Goal: Task Accomplishment & Management: Manage account settings

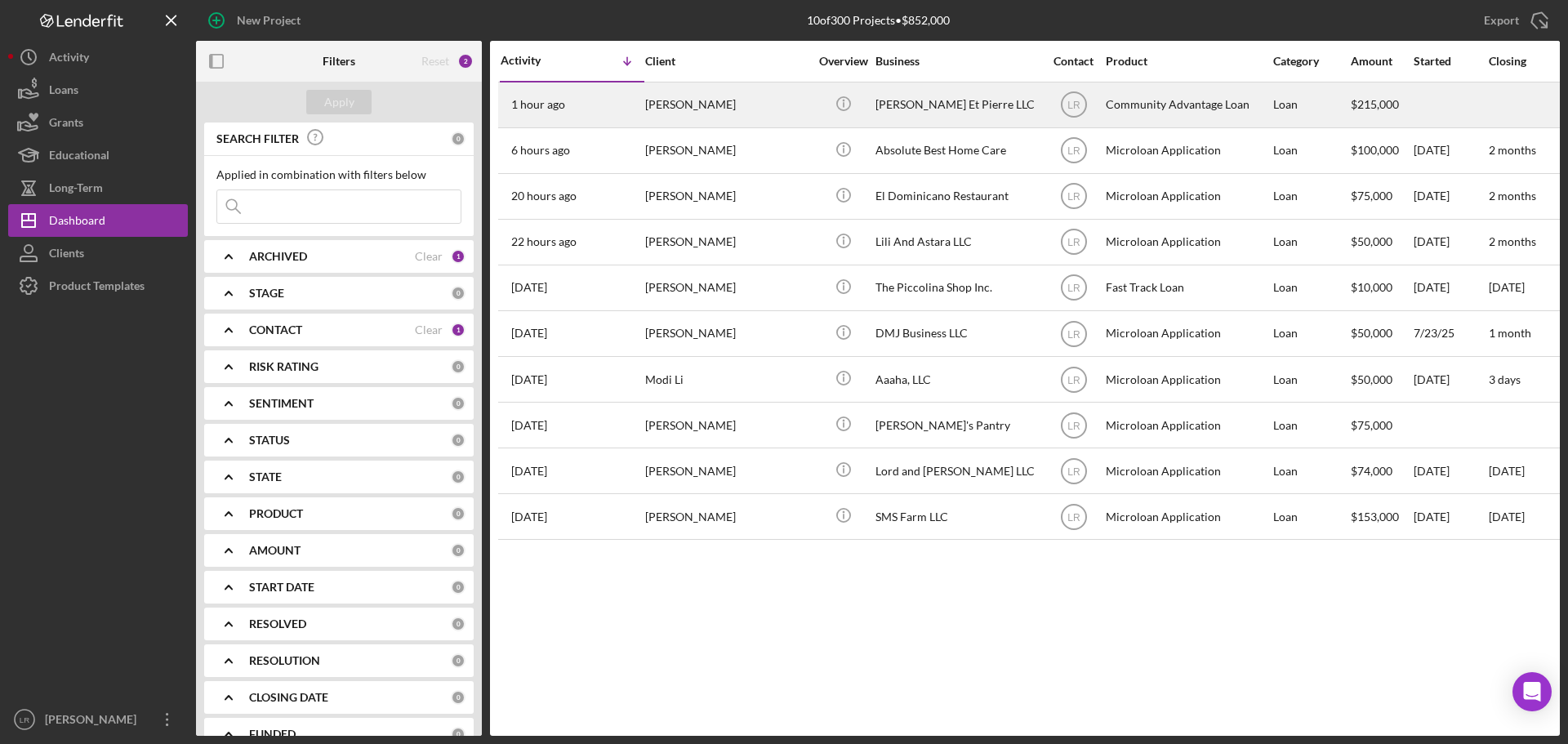
click at [713, 98] on div "[PERSON_NAME]" at bounding box center [727, 104] width 163 height 43
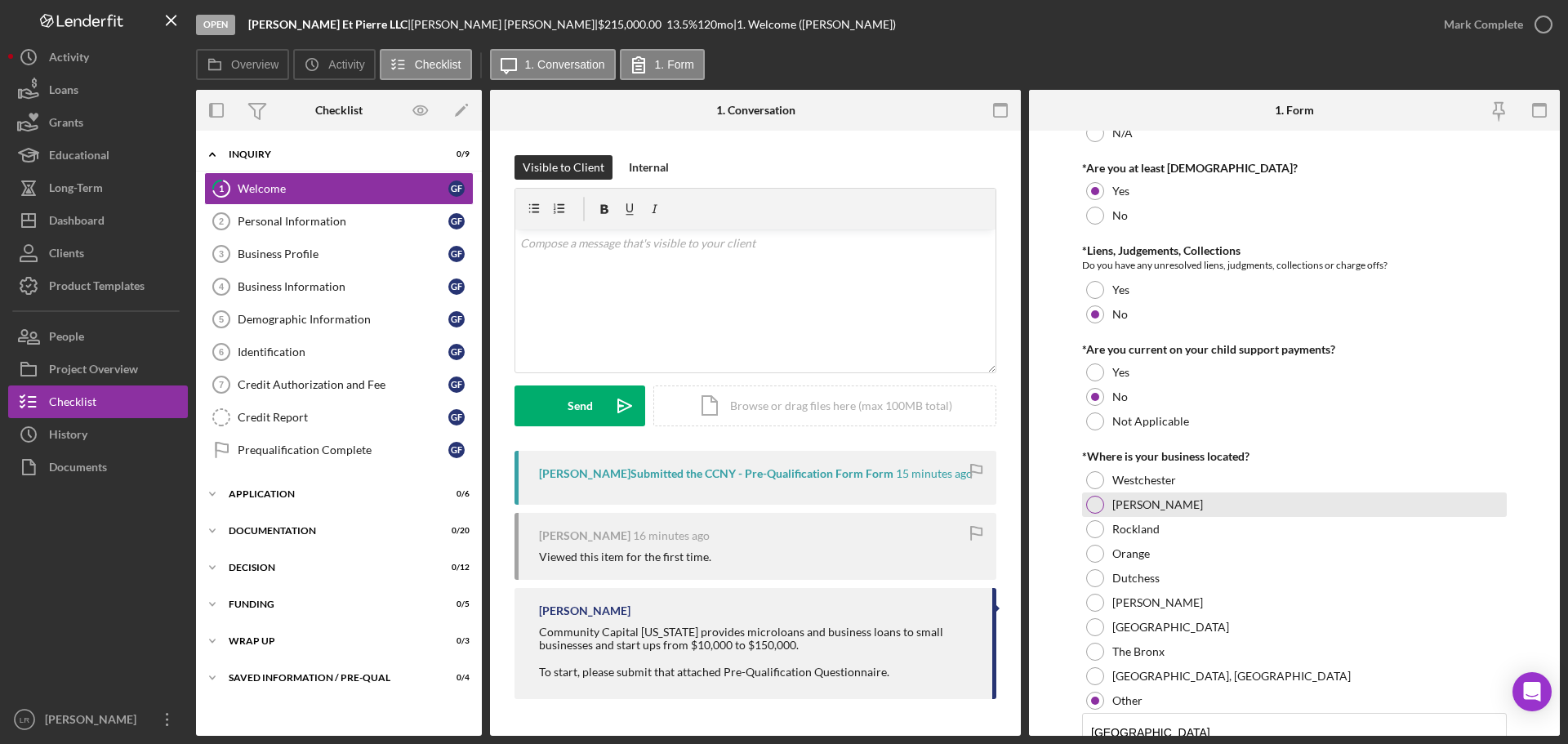
scroll to position [718, 0]
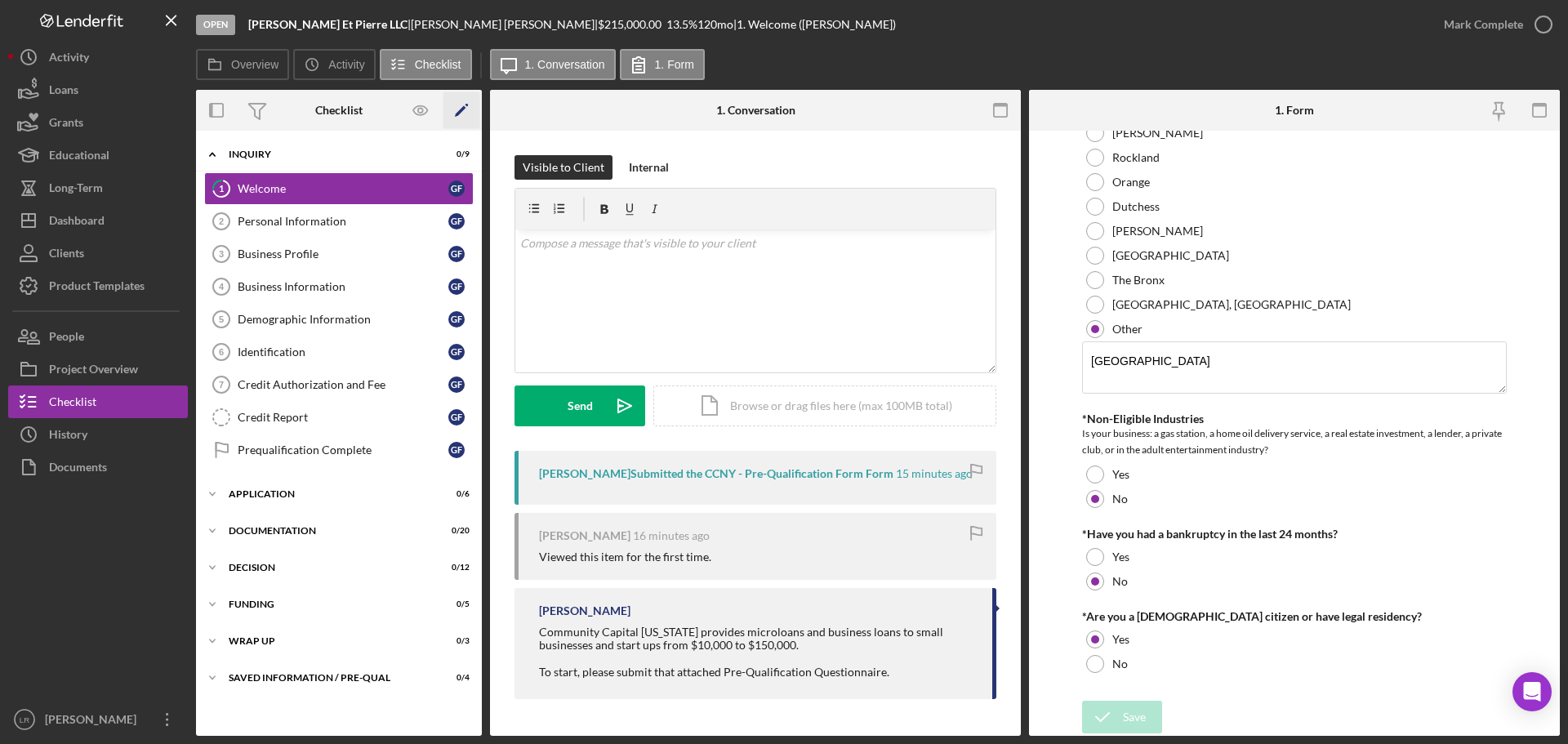
click at [457, 112] on icon "Icon/Edit" at bounding box center [462, 111] width 36 height 36
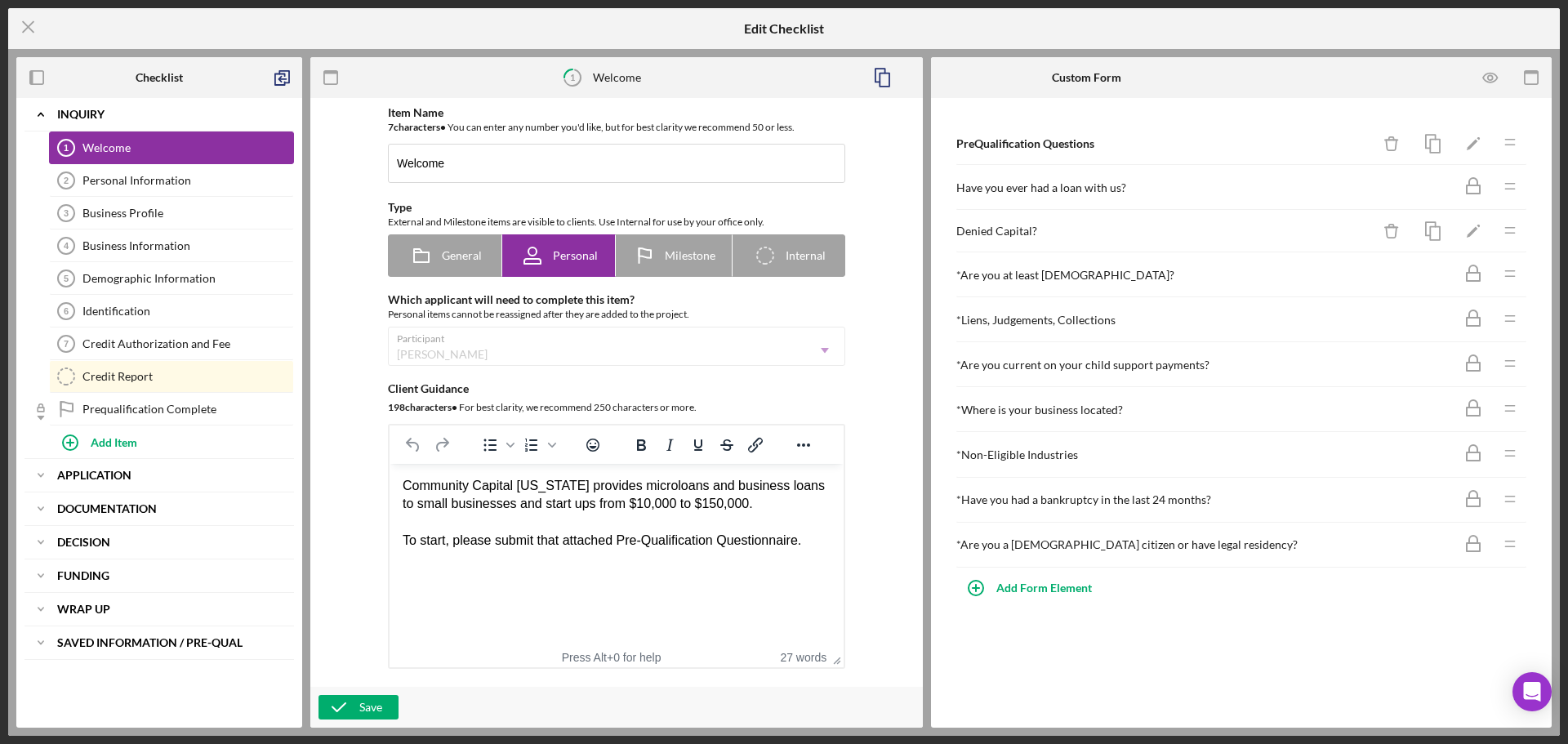
click at [170, 145] on div "Welcome" at bounding box center [187, 148] width 210 height 13
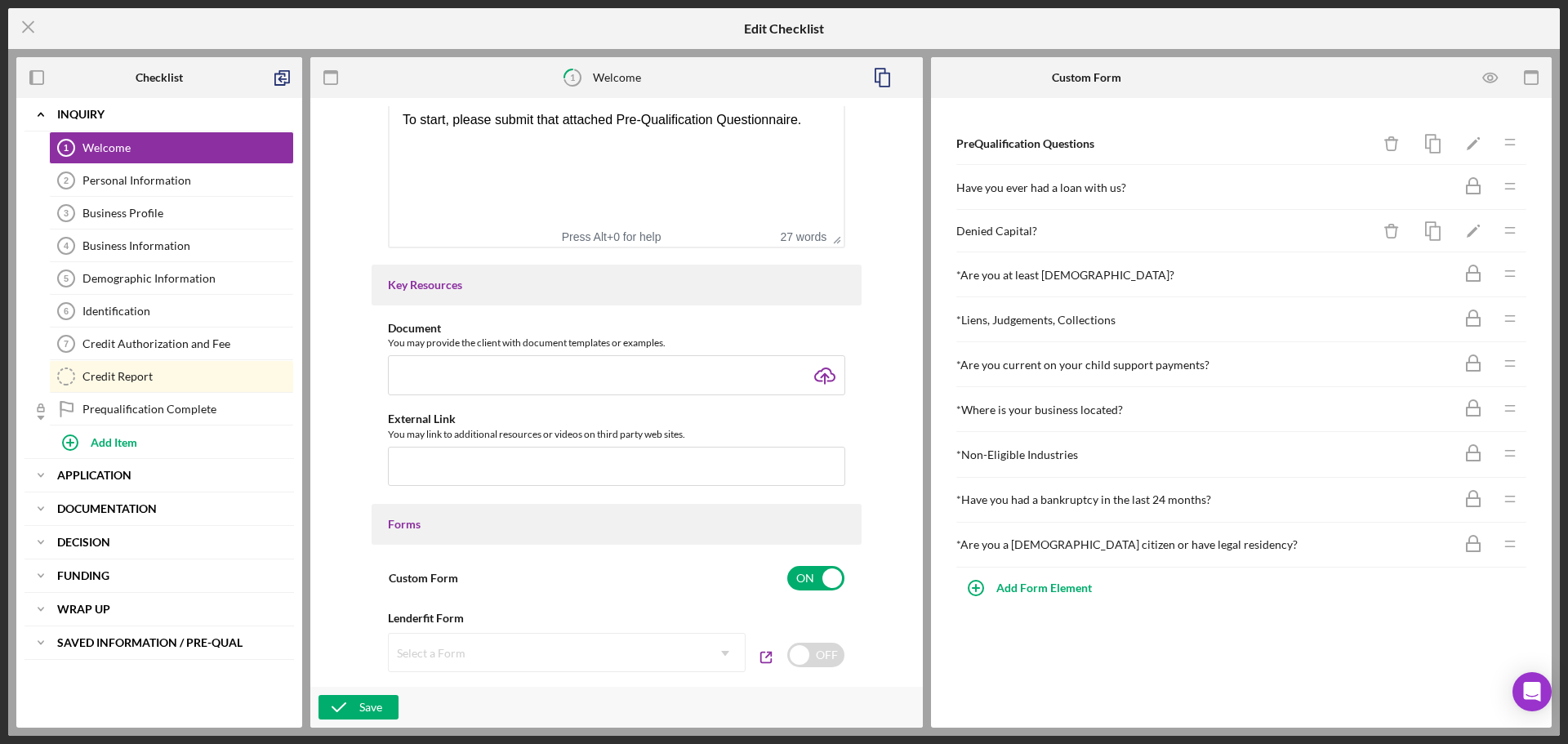
scroll to position [653, 0]
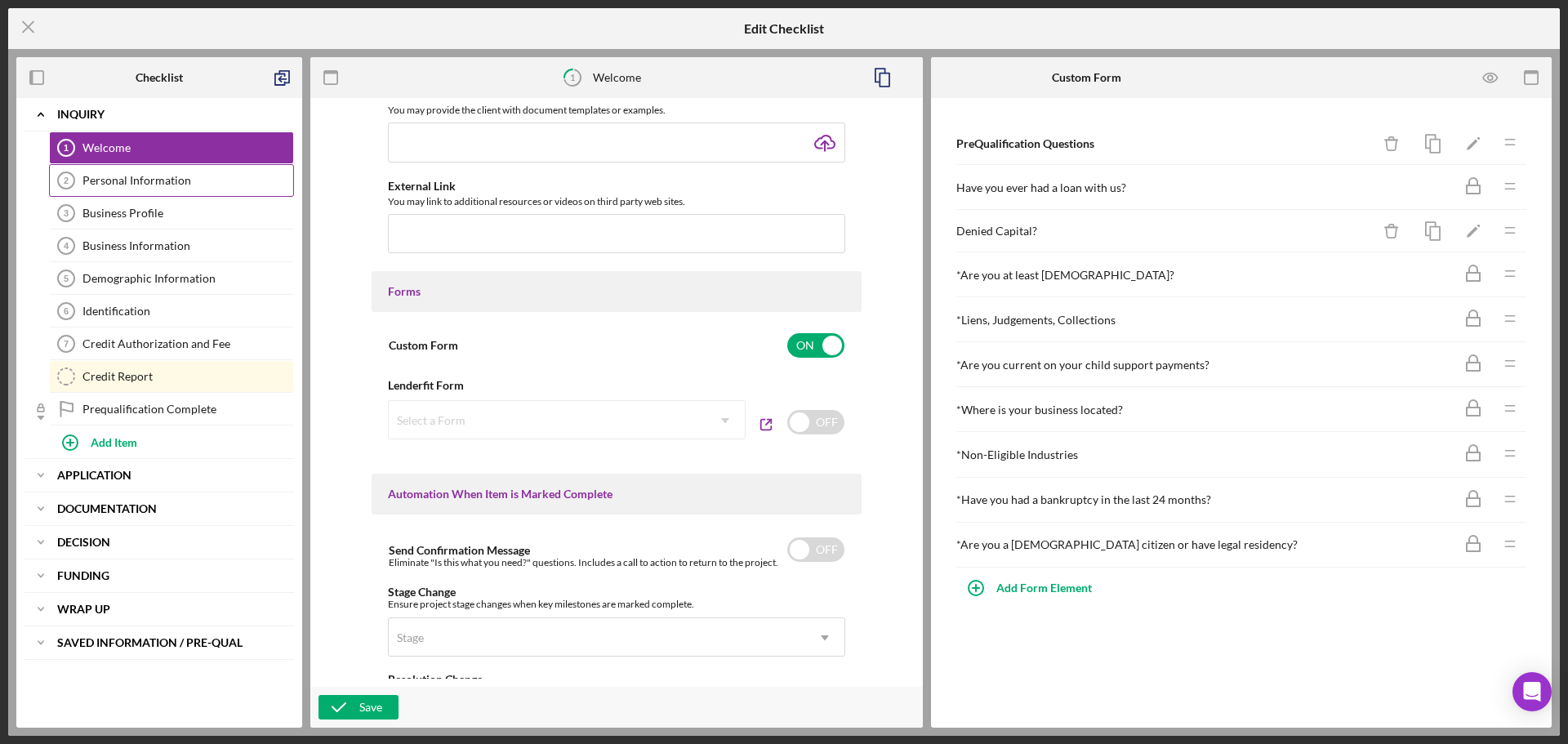
click at [153, 184] on div "Personal Information" at bounding box center [187, 181] width 210 height 13
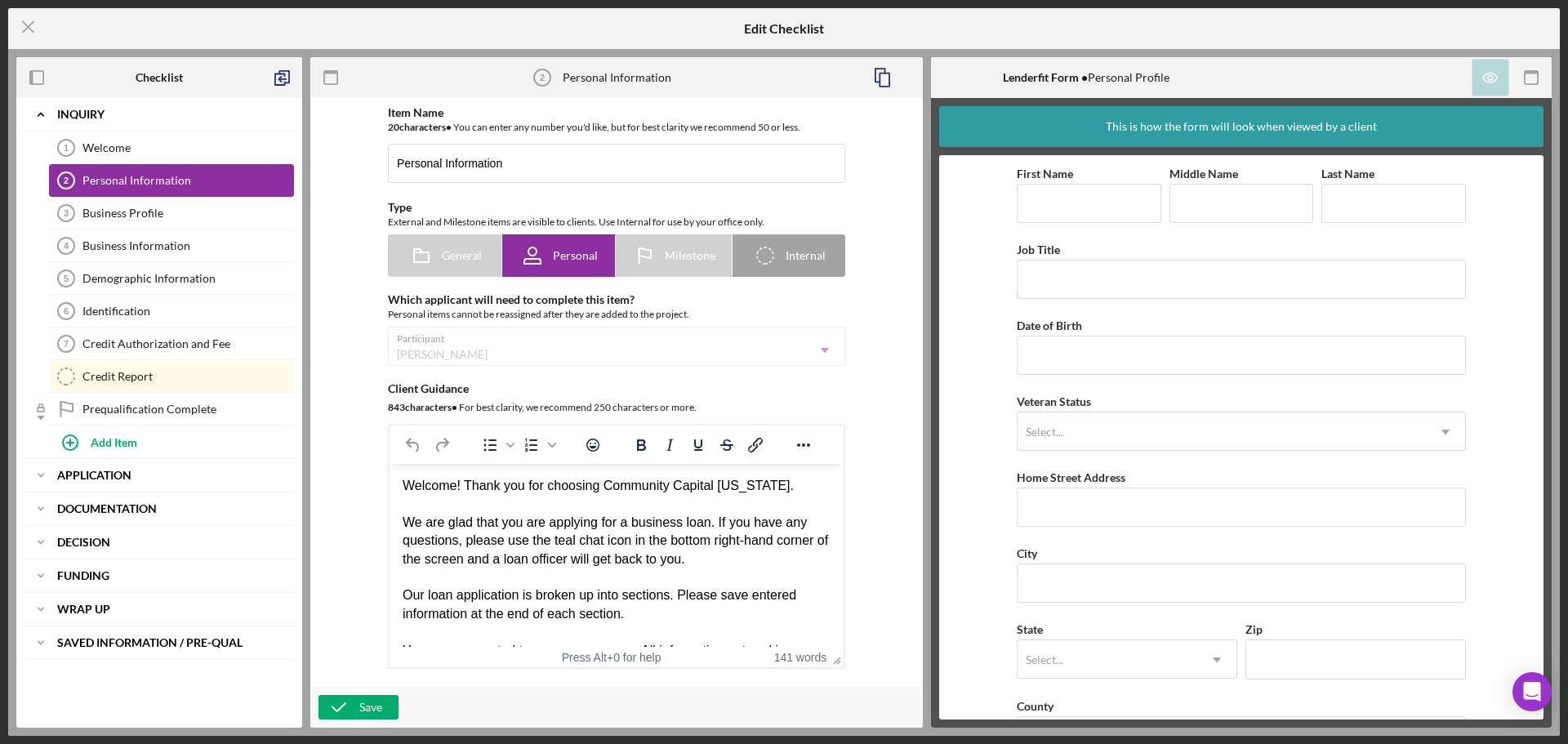
click at [148, 177] on div "Personal Information" at bounding box center [187, 181] width 210 height 13
click at [140, 142] on div "Welcome" at bounding box center [187, 148] width 210 height 13
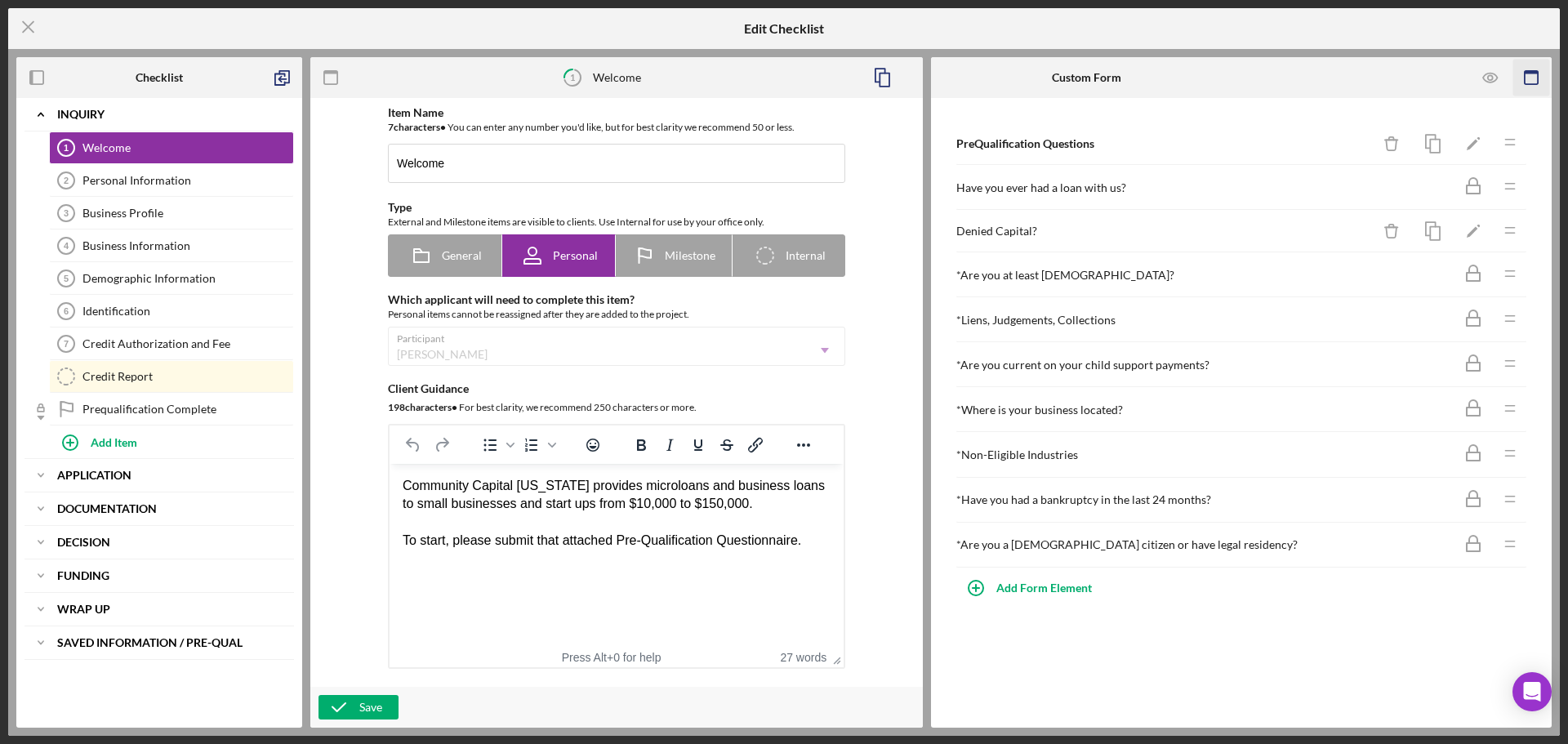
click at [1529, 77] on icon "button" at bounding box center [1532, 77] width 36 height 36
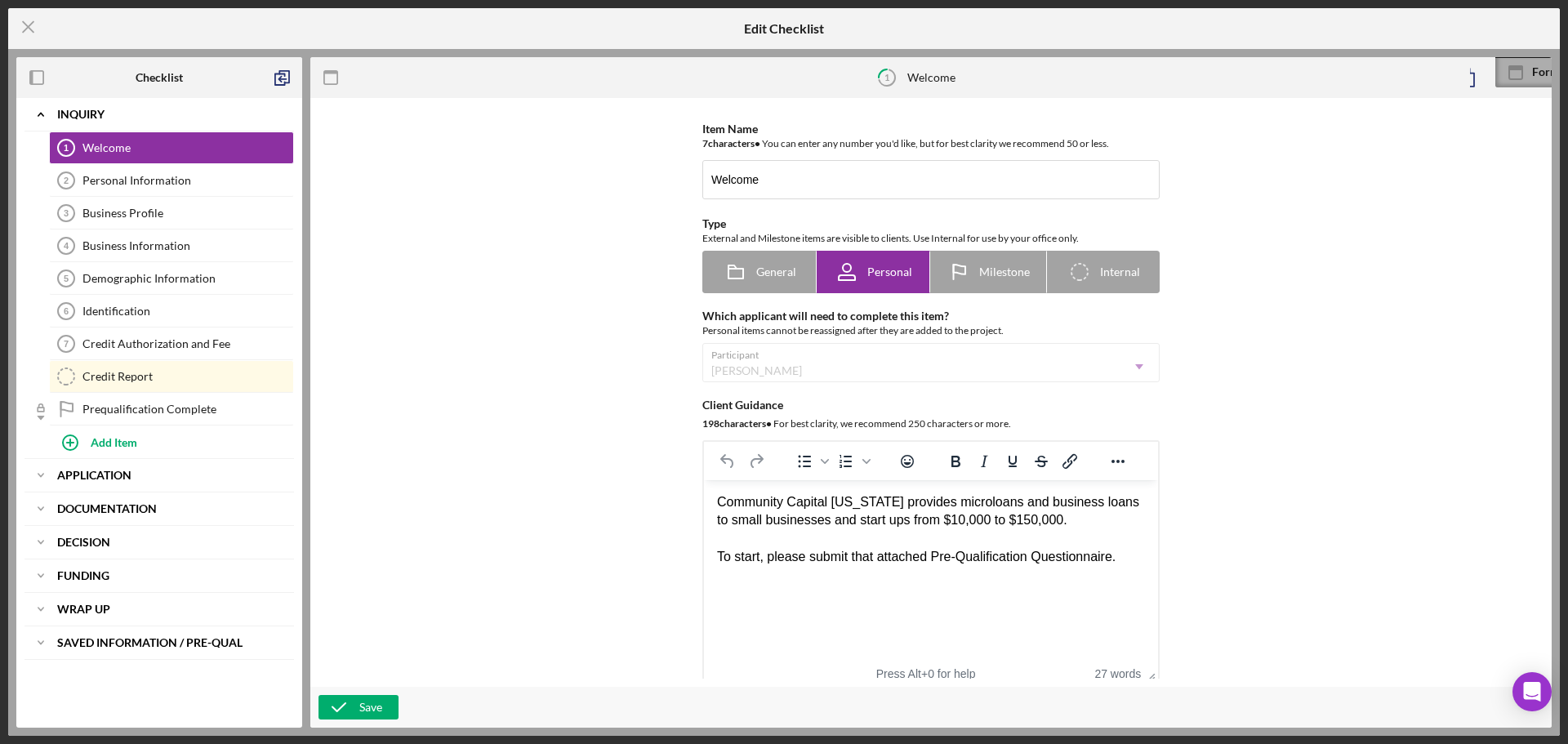
click at [1514, 71] on icon at bounding box center [1515, 73] width 41 height 41
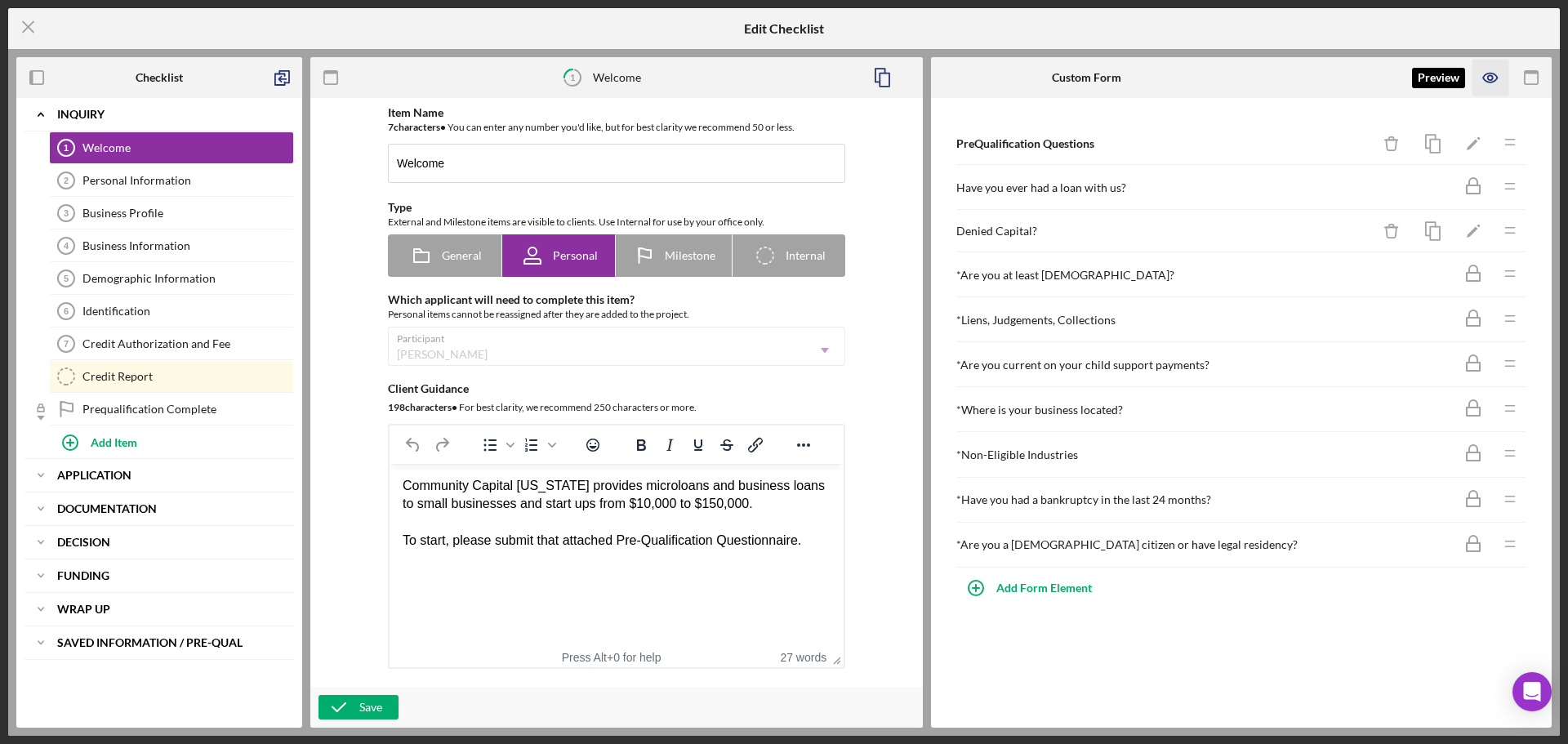
click at [1491, 77] on icon "button" at bounding box center [1491, 77] width 36 height 36
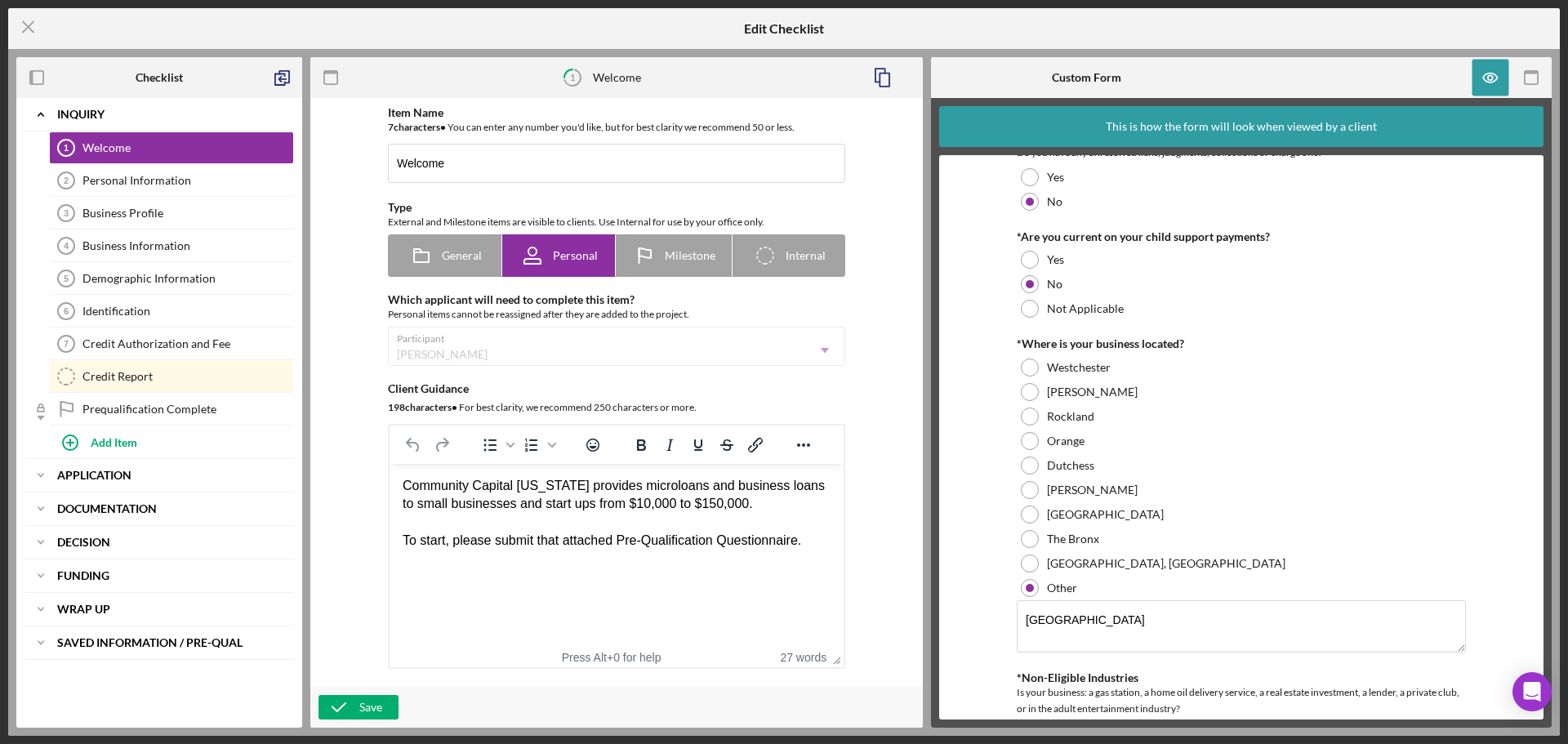
scroll to position [572, 0]
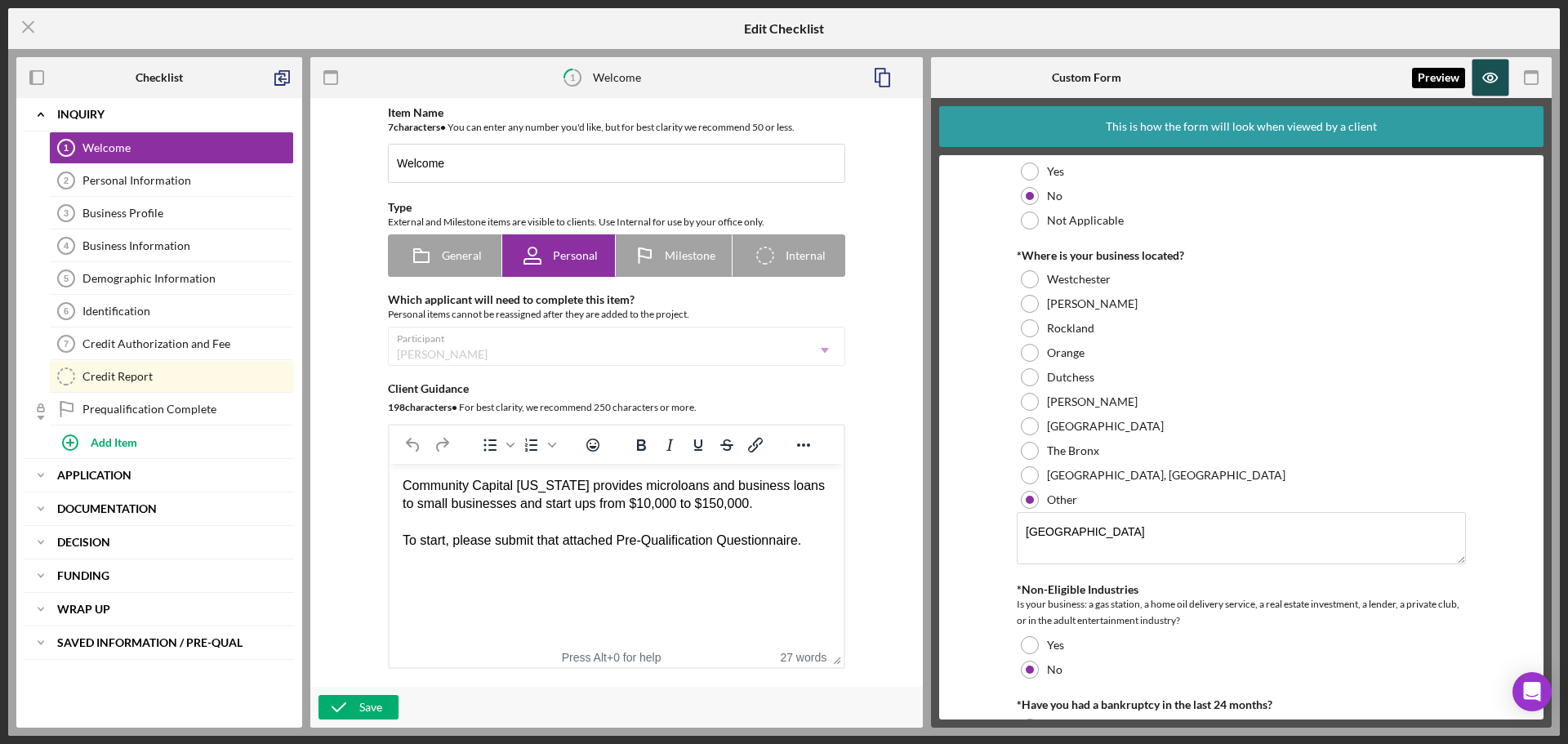
click at [1488, 79] on icon "button" at bounding box center [1490, 77] width 5 height 5
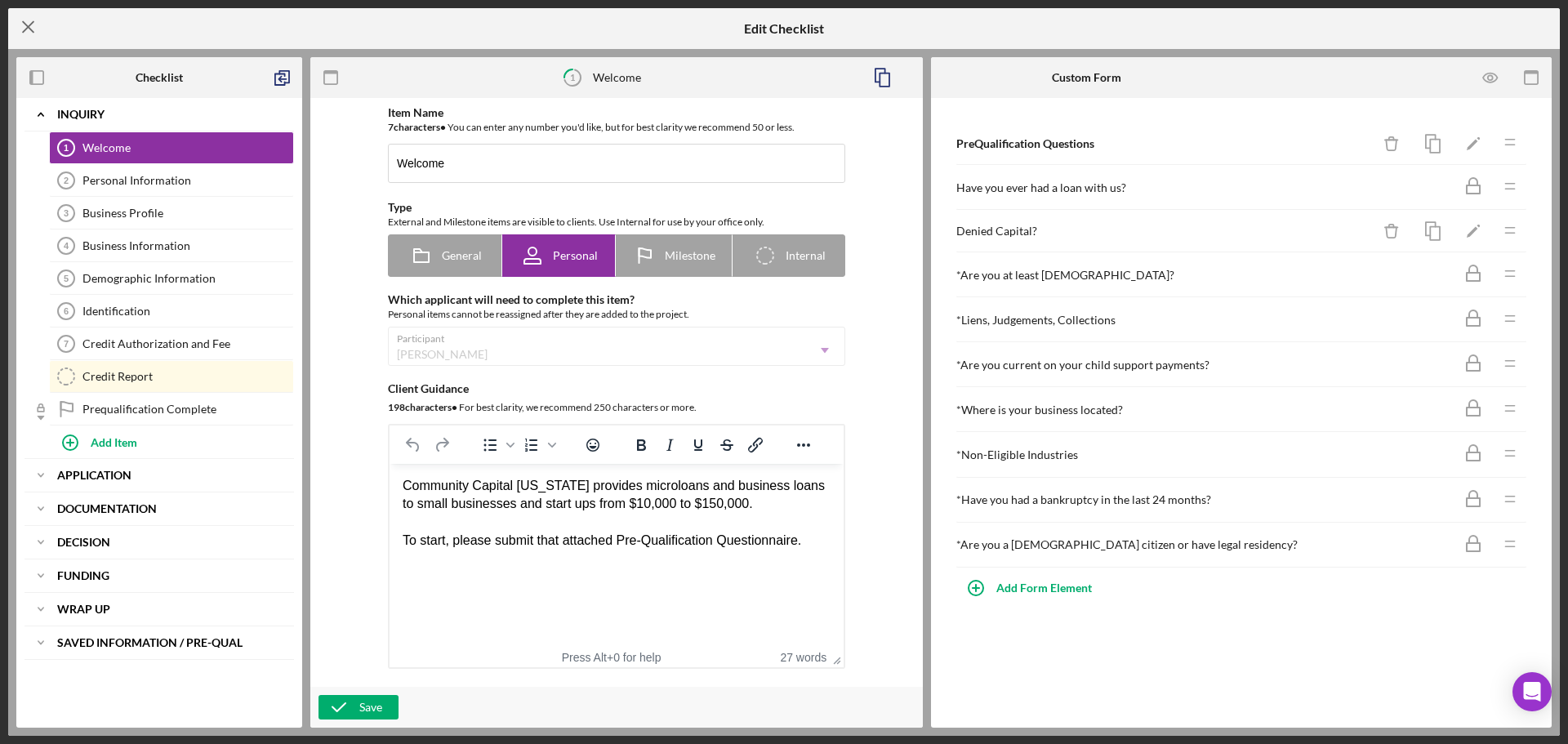
click at [28, 21] on icon "Icon/Menu Close" at bounding box center [29, 27] width 41 height 41
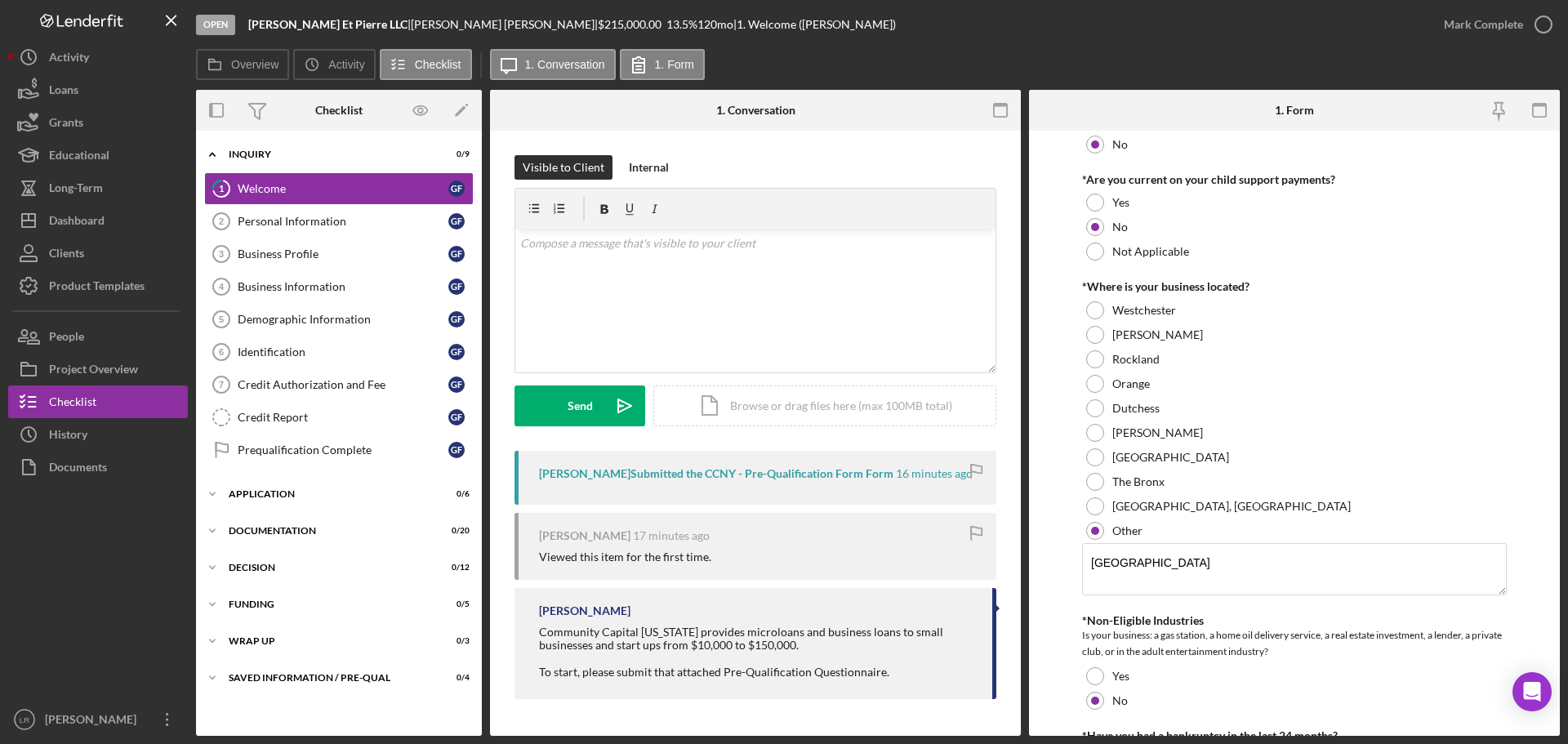
scroll to position [572, 0]
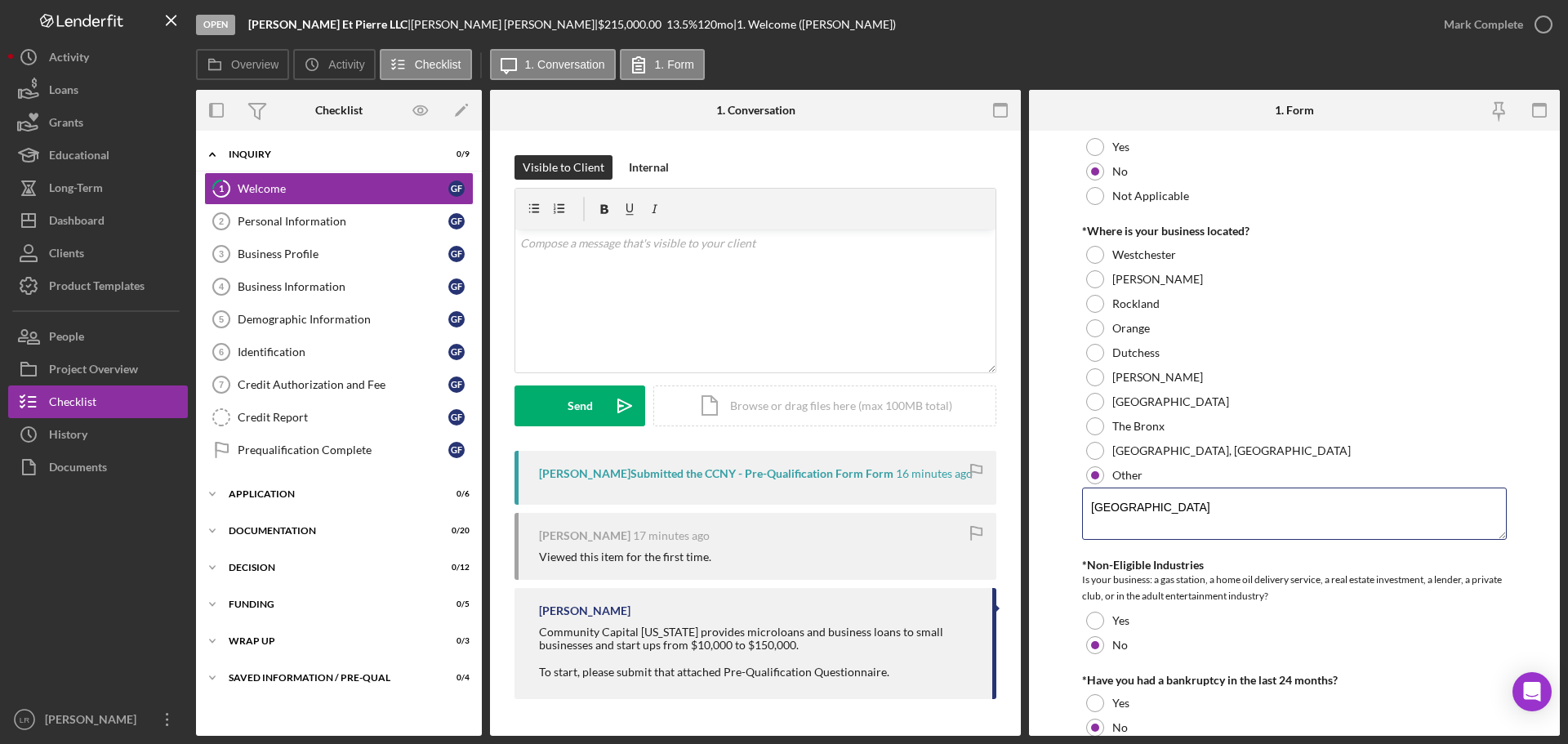
drag, startPoint x: 1197, startPoint y: 504, endPoint x: 978, endPoint y: 521, distance: 219.7
click at [978, 521] on div "Overview Internal Workflow Stage Open Icon/Dropdown Arrow Archive (can unarchiv…" at bounding box center [878, 413] width 1363 height 646
click at [1095, 476] on div at bounding box center [1095, 475] width 9 height 9
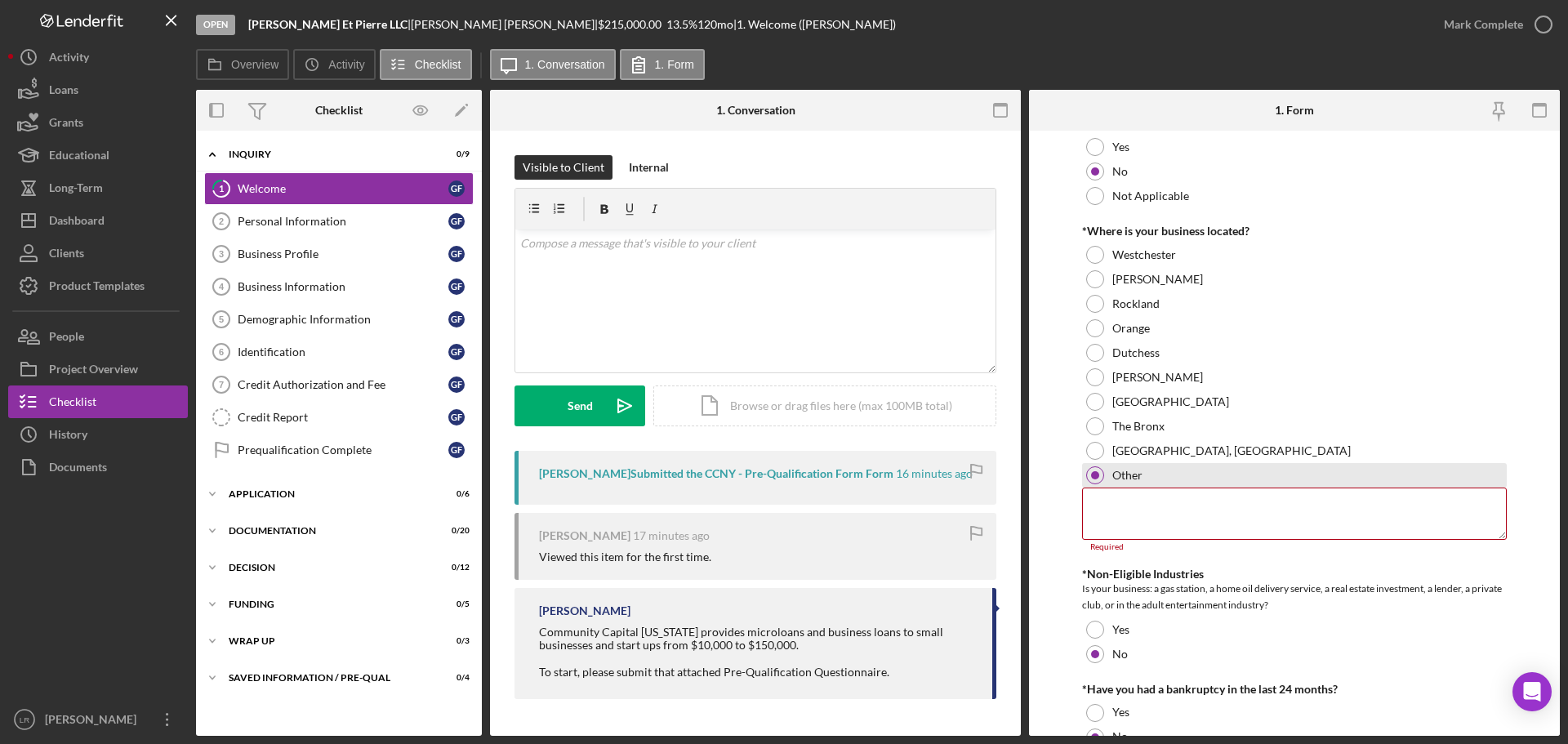
click at [1096, 476] on div at bounding box center [1095, 475] width 9 height 9
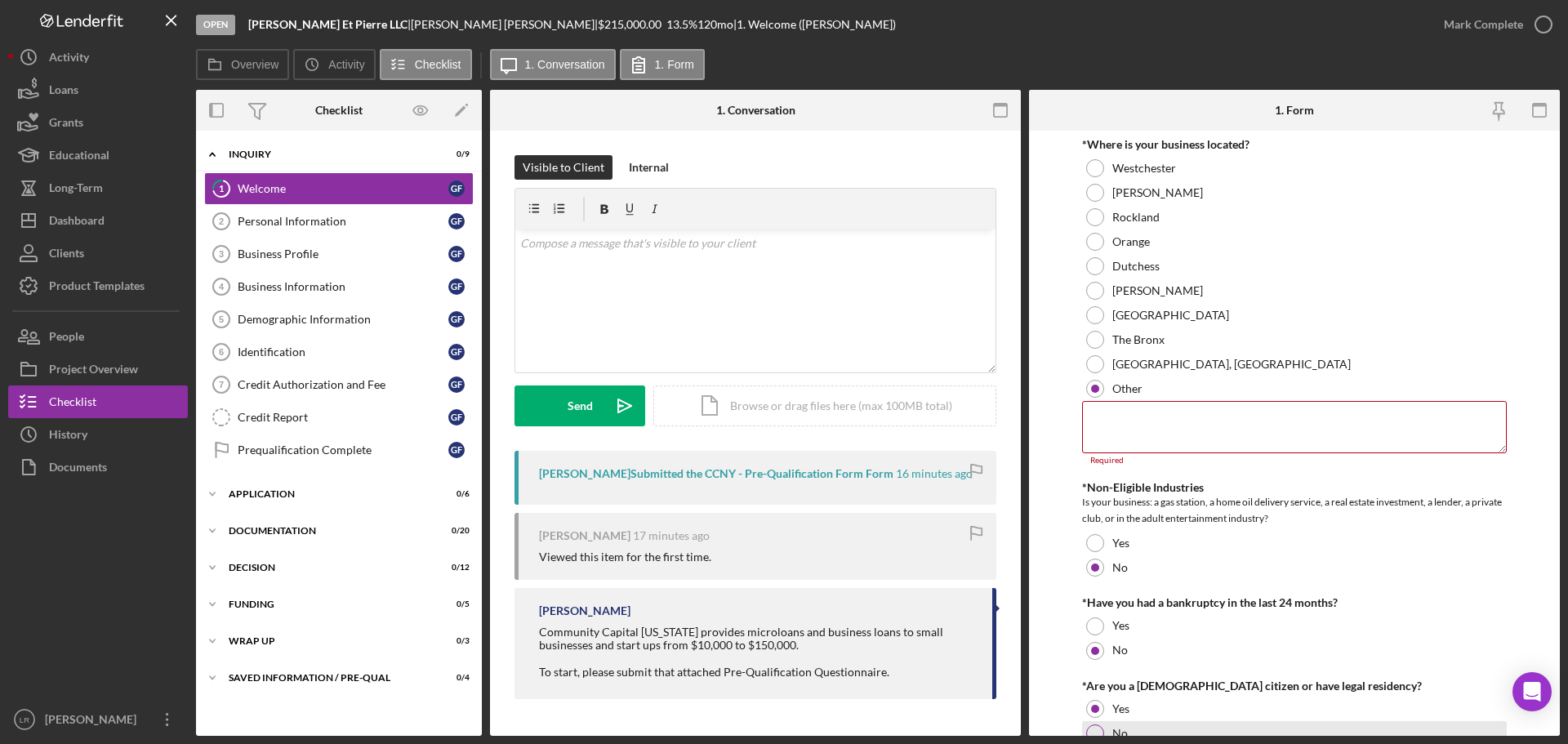
scroll to position [729, 0]
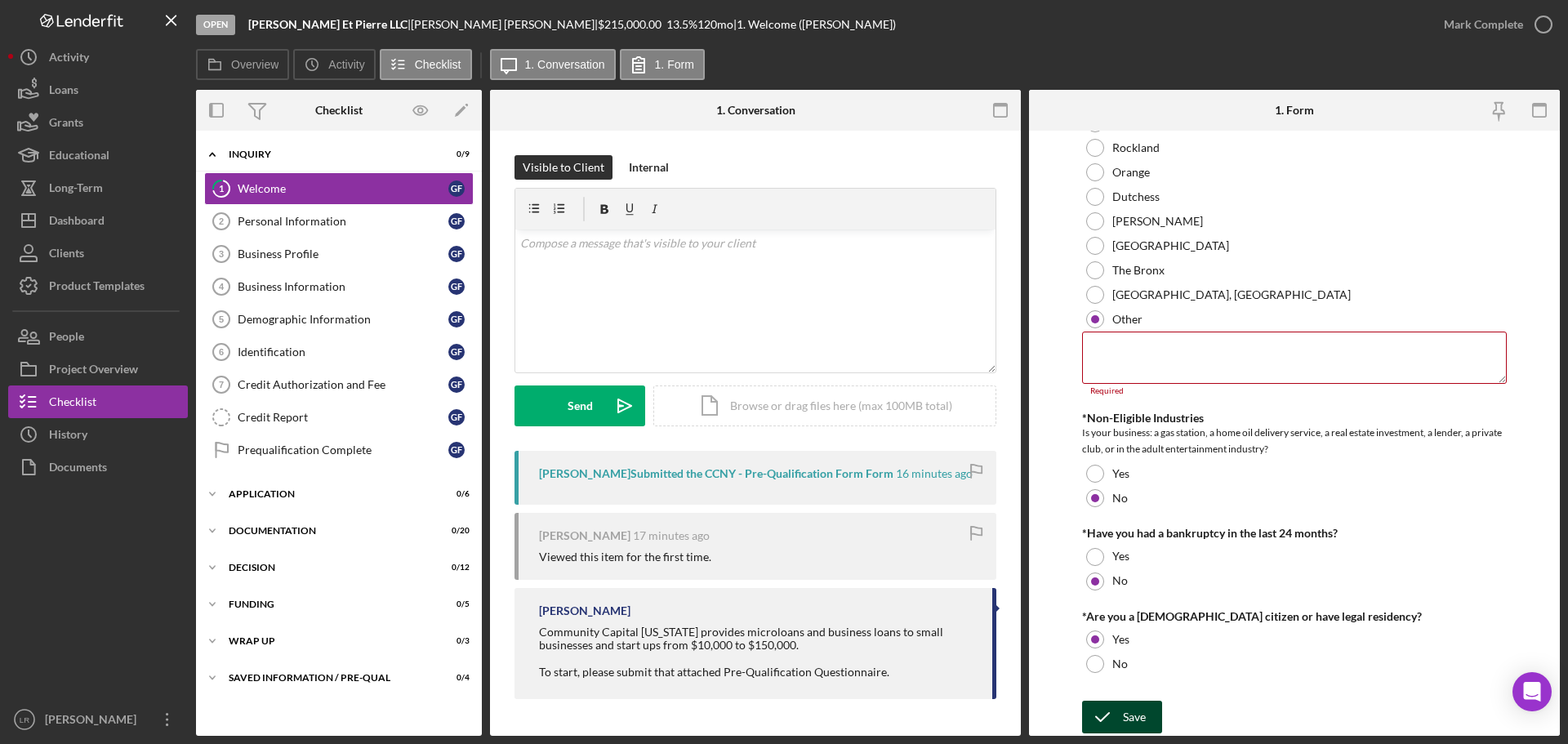
click at [1134, 711] on div "Save" at bounding box center [1134, 717] width 23 height 33
drag, startPoint x: 384, startPoint y: 186, endPoint x: 356, endPoint y: 186, distance: 28.0
click at [356, 186] on div "Welcome" at bounding box center [343, 188] width 210 height 13
click at [457, 105] on icon "Icon/Edit" at bounding box center [462, 111] width 36 height 36
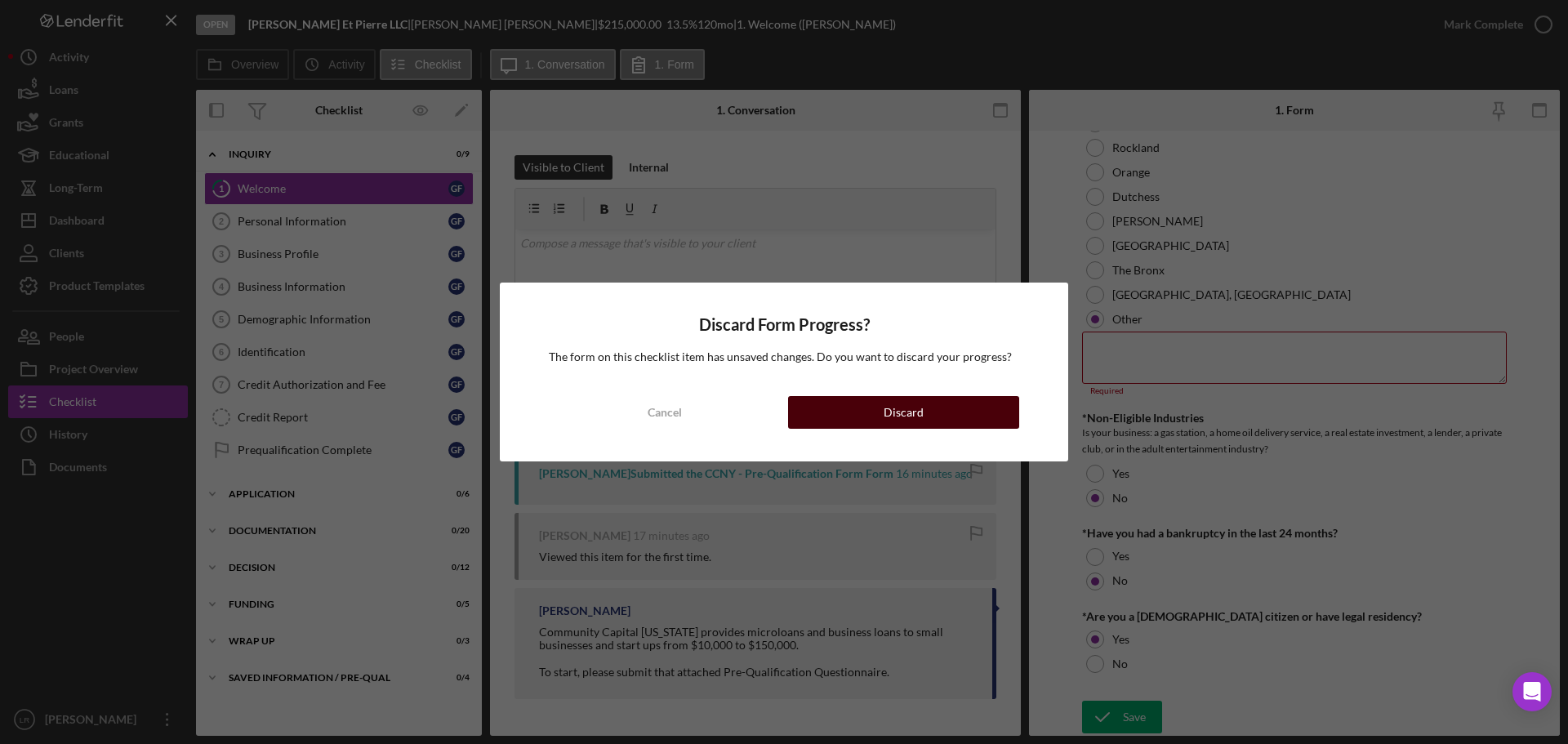
click at [912, 408] on div "Discard" at bounding box center [904, 412] width 40 height 33
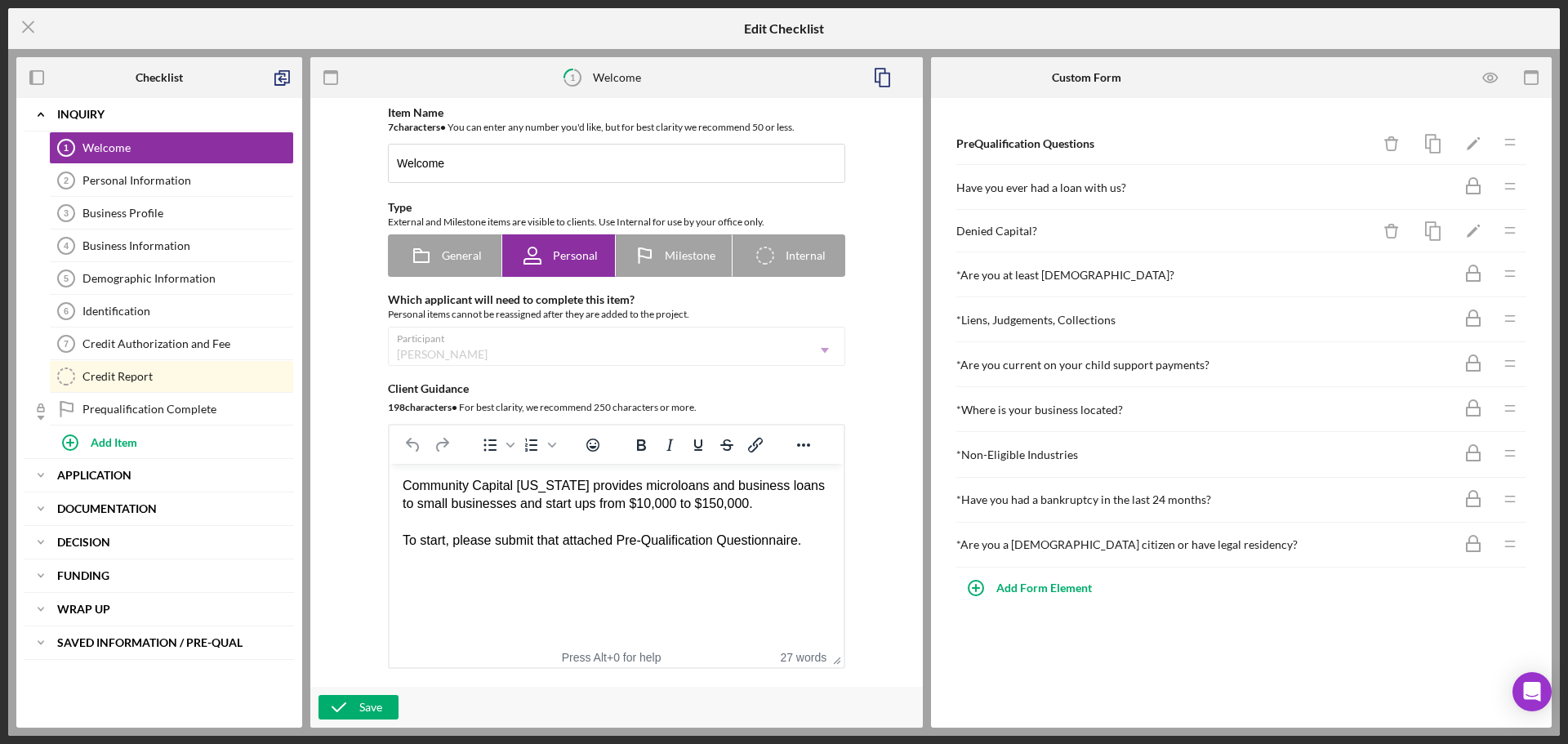
click at [1035, 409] on div "* Where is your business located?" at bounding box center [1204, 410] width 496 height 13
click at [1512, 411] on line at bounding box center [1509, 411] width 9 height 0
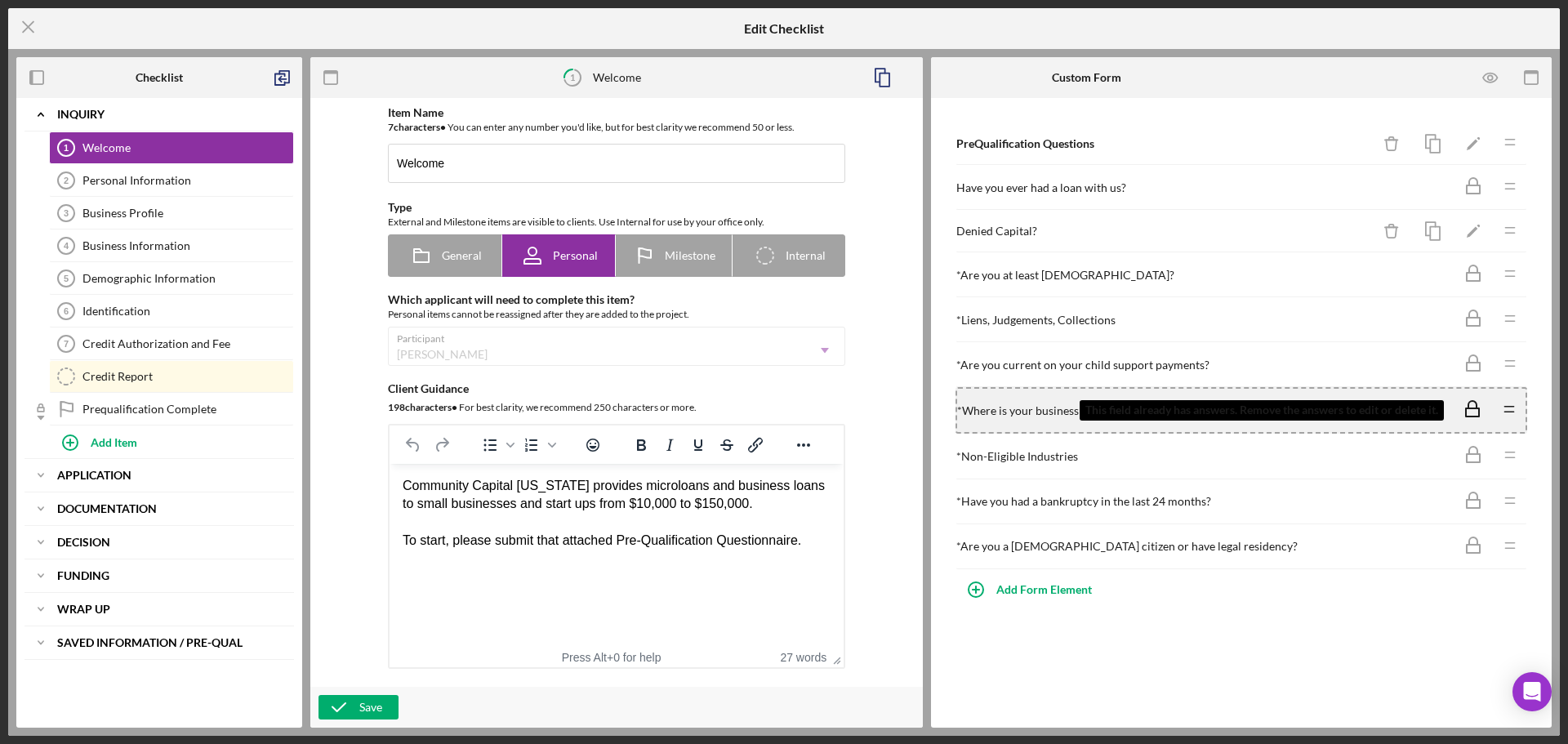
click at [1477, 411] on icon at bounding box center [1471, 409] width 41 height 41
click at [1469, 411] on icon at bounding box center [1471, 409] width 41 height 41
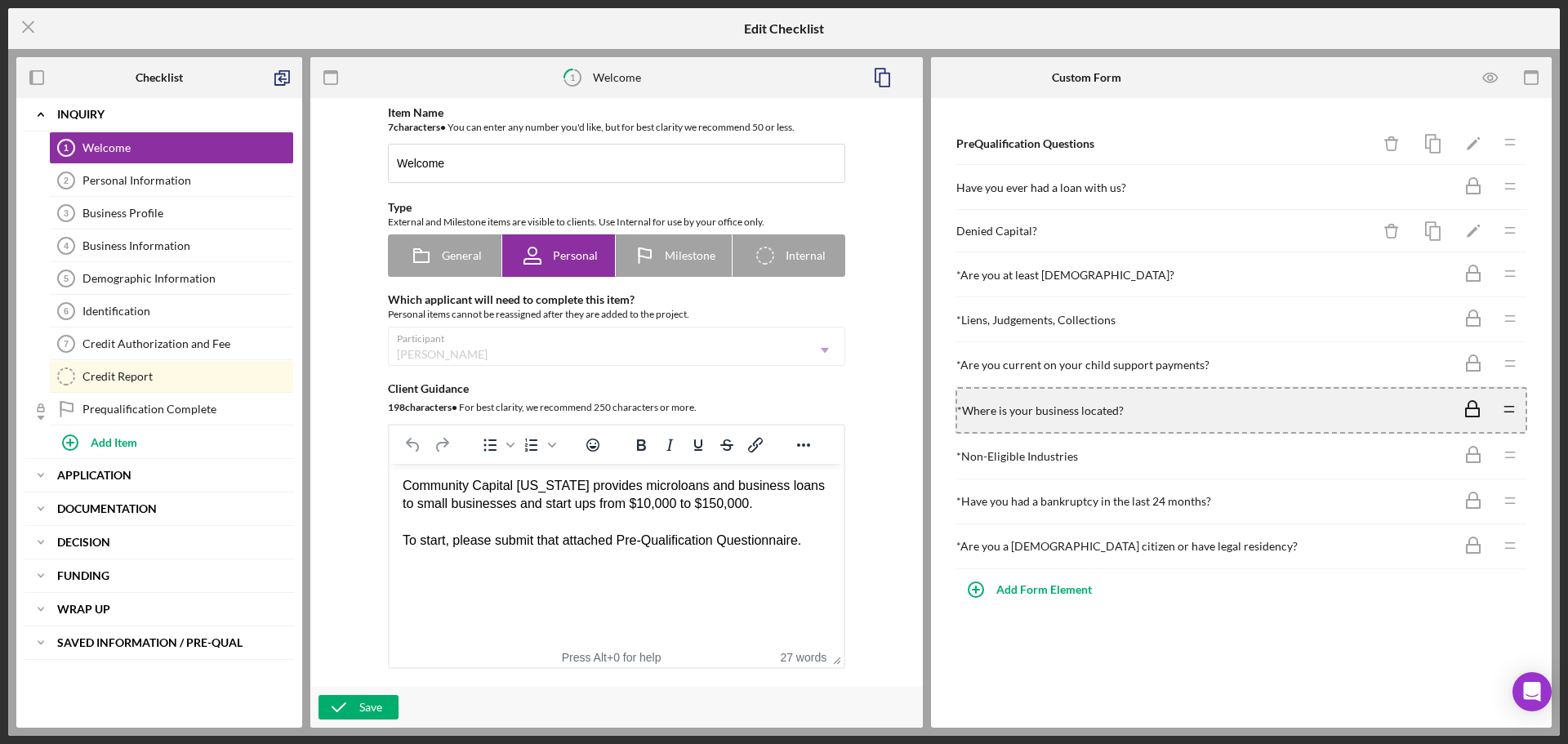
click at [1514, 408] on icon "Icon/Drag" at bounding box center [1509, 409] width 33 height 33
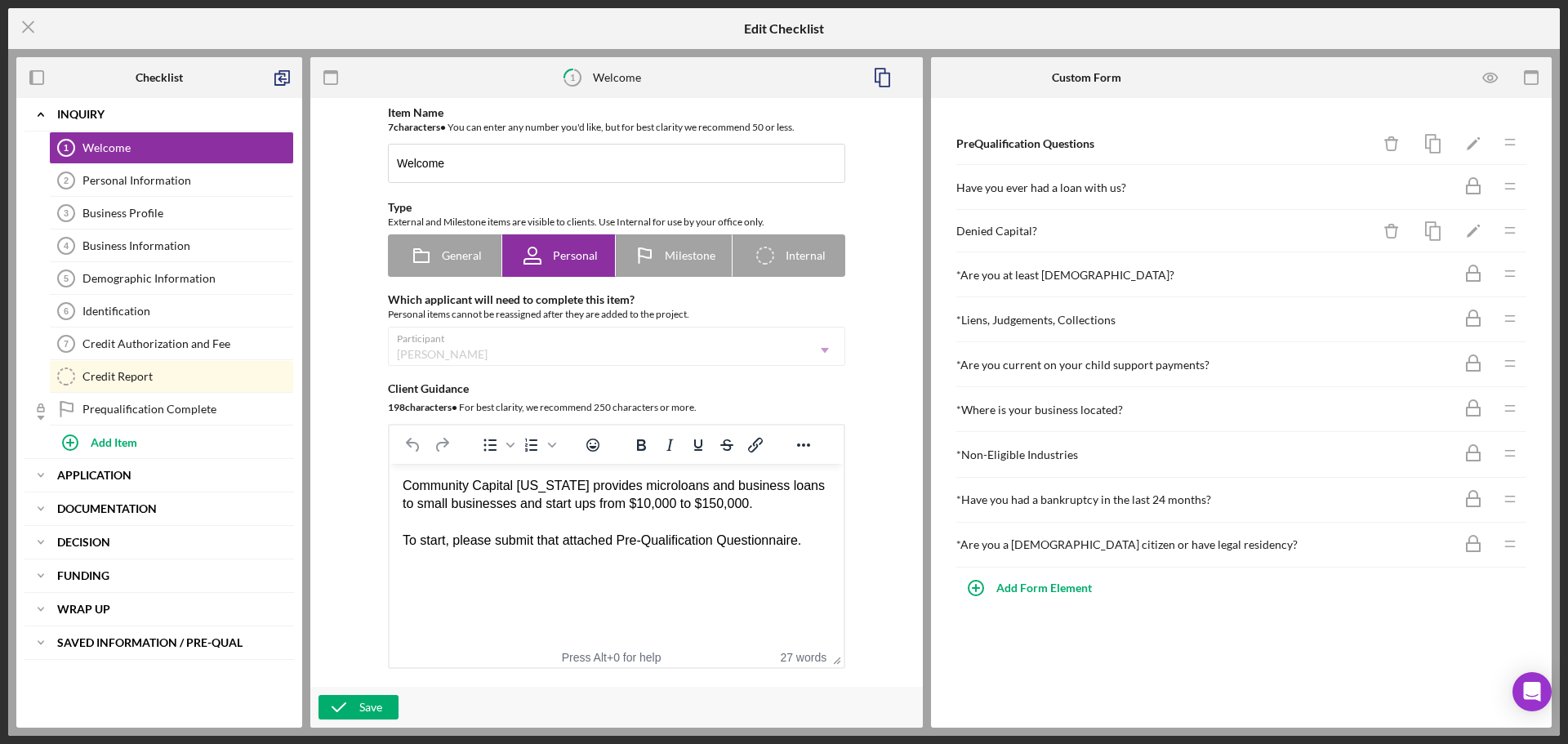
click at [1049, 404] on div "* Where is your business located?" at bounding box center [1204, 410] width 496 height 13
drag, startPoint x: 1049, startPoint y: 403, endPoint x: 1037, endPoint y: 409, distance: 13.4
click at [1037, 409] on div "* Where is your business located?" at bounding box center [1204, 410] width 496 height 13
click at [1039, 405] on div "* Where is your business located?" at bounding box center [1204, 410] width 496 height 13
click at [282, 77] on icon "button" at bounding box center [282, 77] width 36 height 36
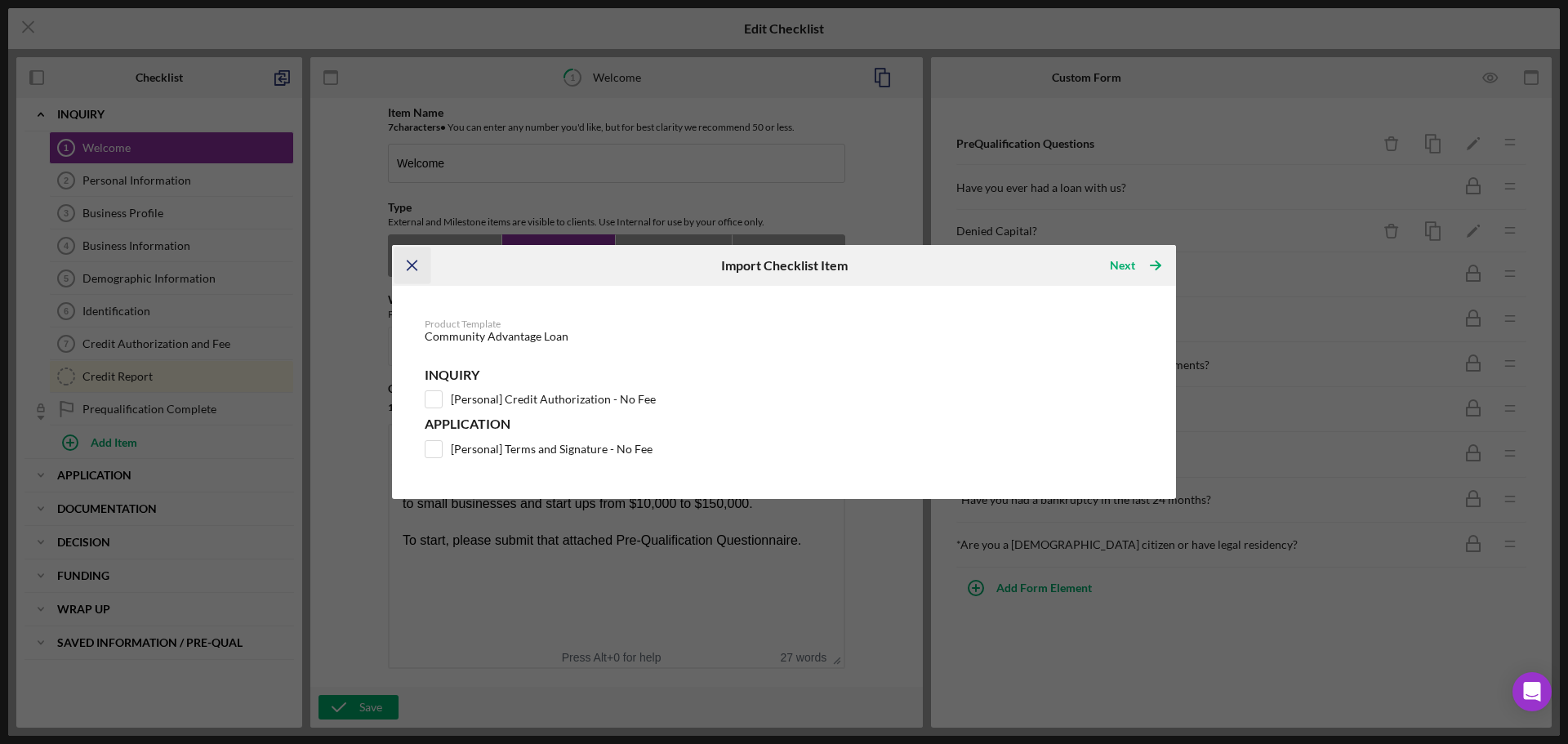
click at [412, 261] on icon "Icon/Menu Close" at bounding box center [412, 266] width 36 height 36
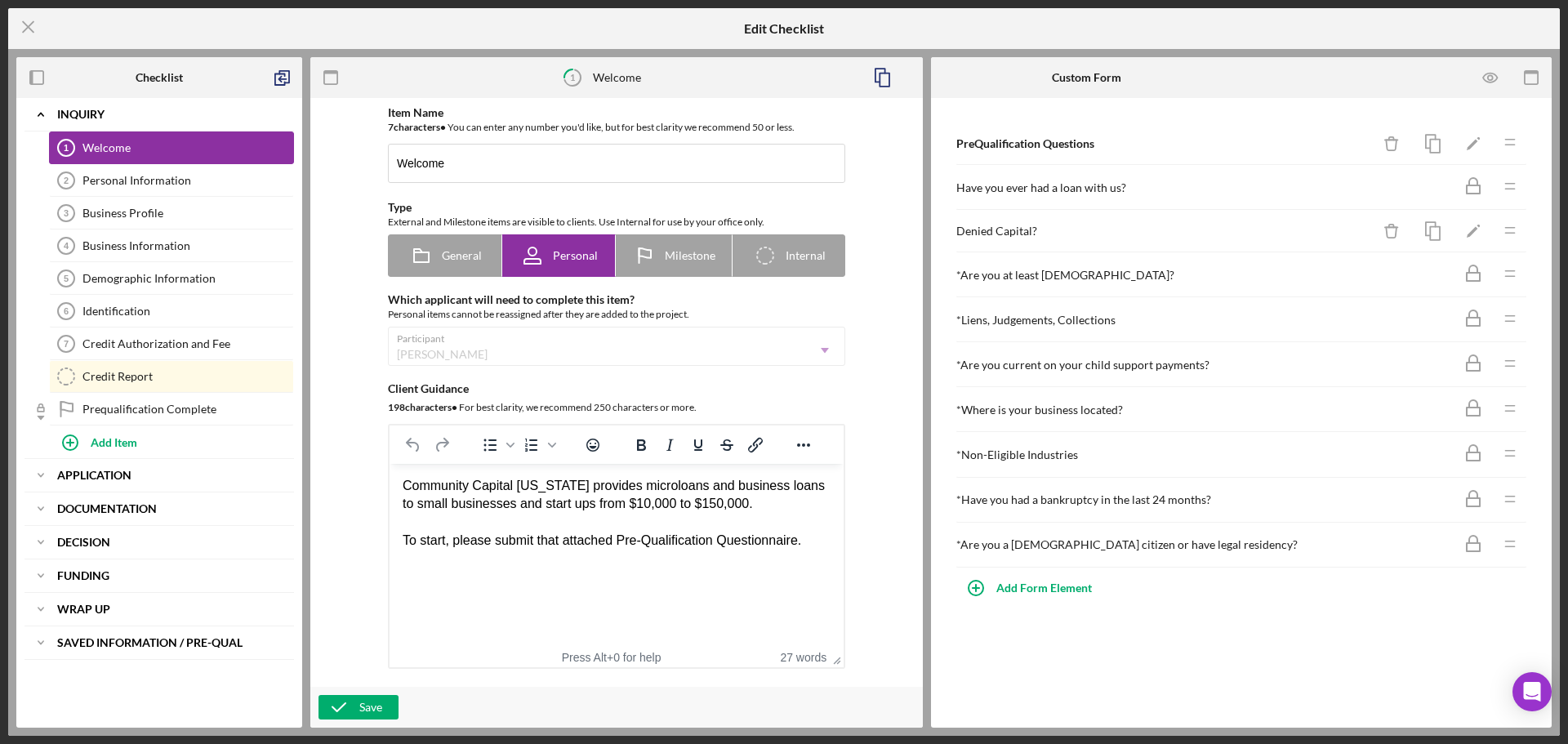
click at [108, 144] on div "Welcome" at bounding box center [187, 148] width 210 height 13
drag, startPoint x: 138, startPoint y: 145, endPoint x: 122, endPoint y: 148, distance: 16.3
click at [123, 147] on div "Welcome" at bounding box center [187, 148] width 210 height 13
click at [887, 78] on icon "button" at bounding box center [882, 77] width 36 height 36
click at [1531, 28] on div "More items exist than can be assigned to the number of participants" at bounding box center [1418, 43] width 230 height 36
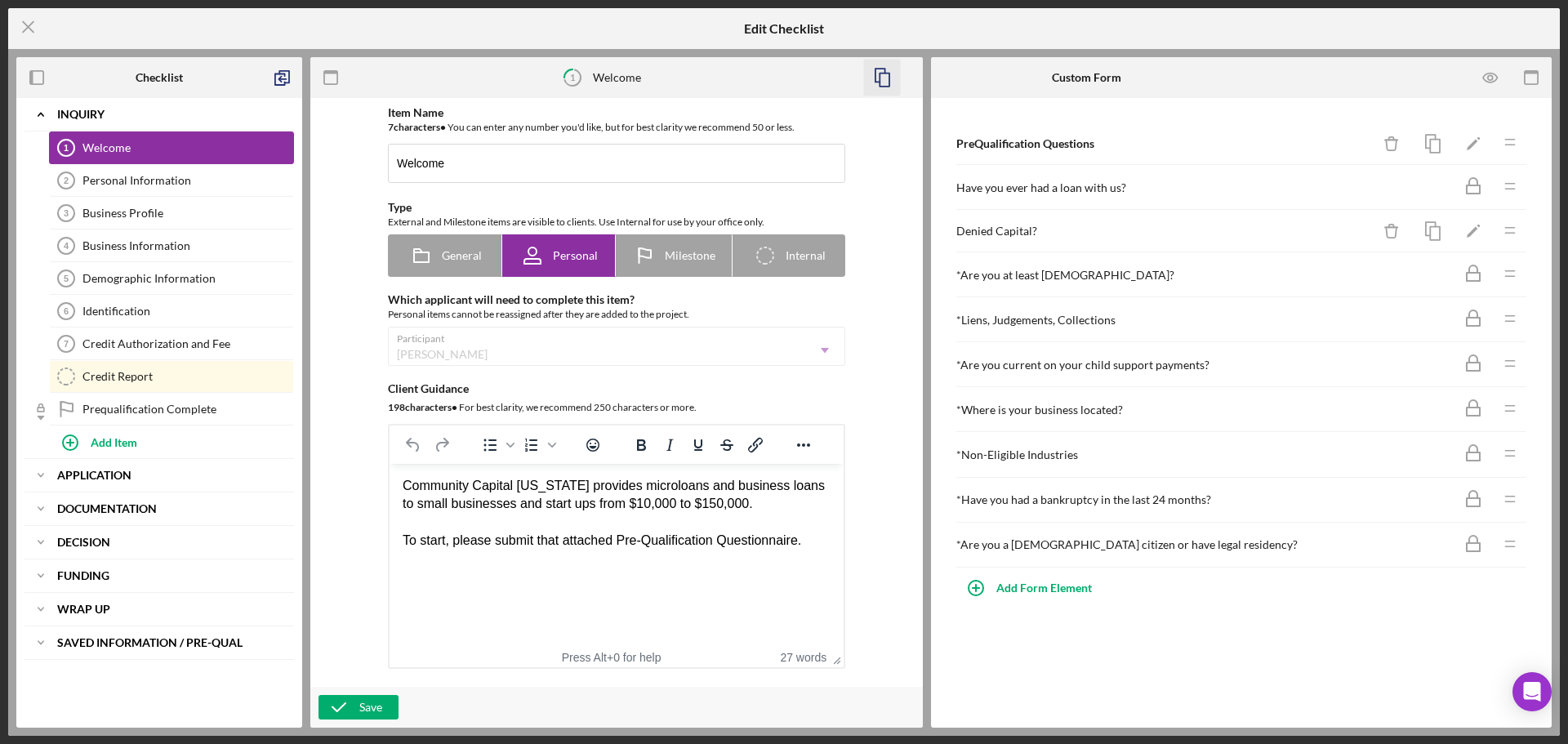
click at [97, 152] on div "Welcome" at bounding box center [187, 148] width 210 height 13
click at [25, 28] on icon "Icon/Menu Close" at bounding box center [29, 27] width 41 height 41
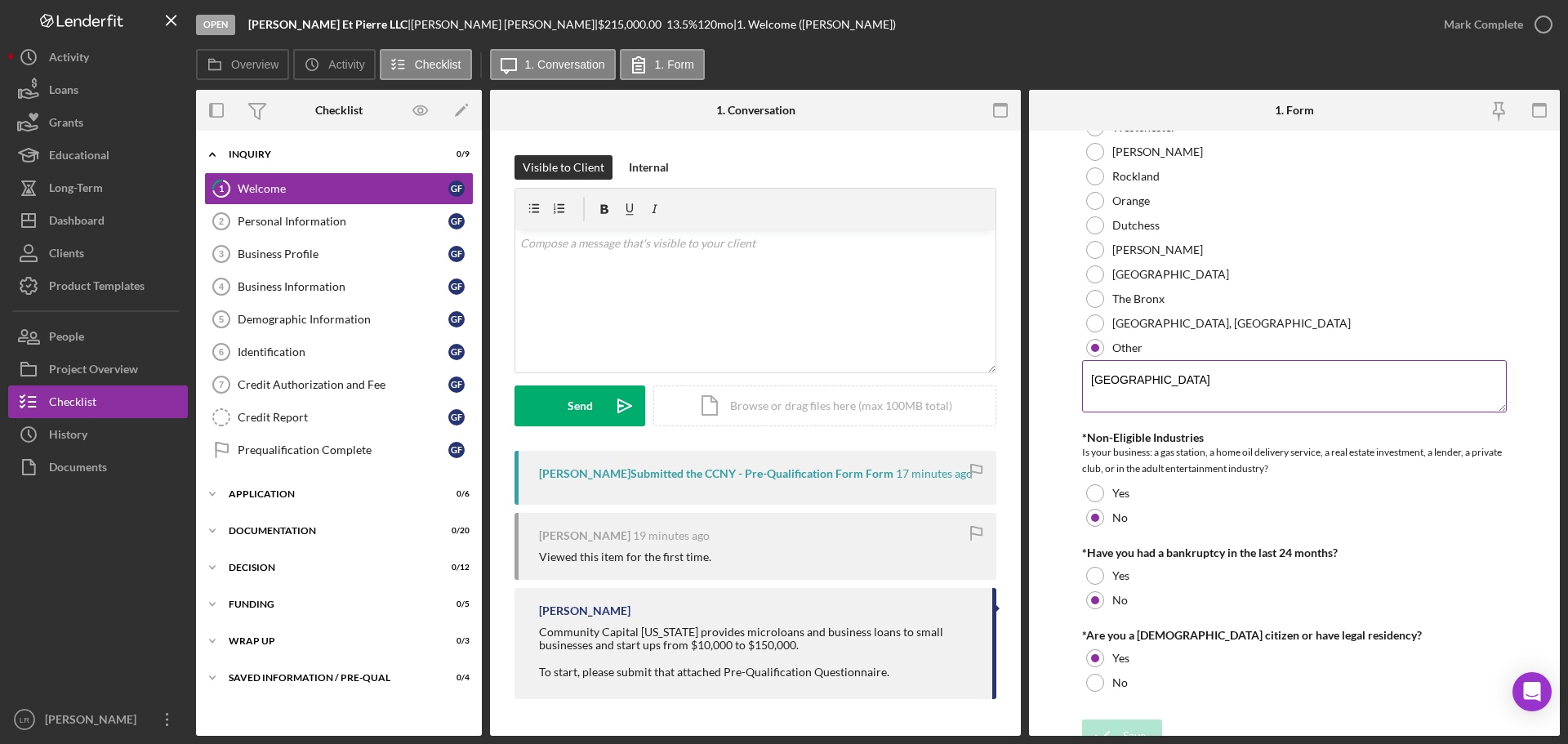
scroll to position [718, 0]
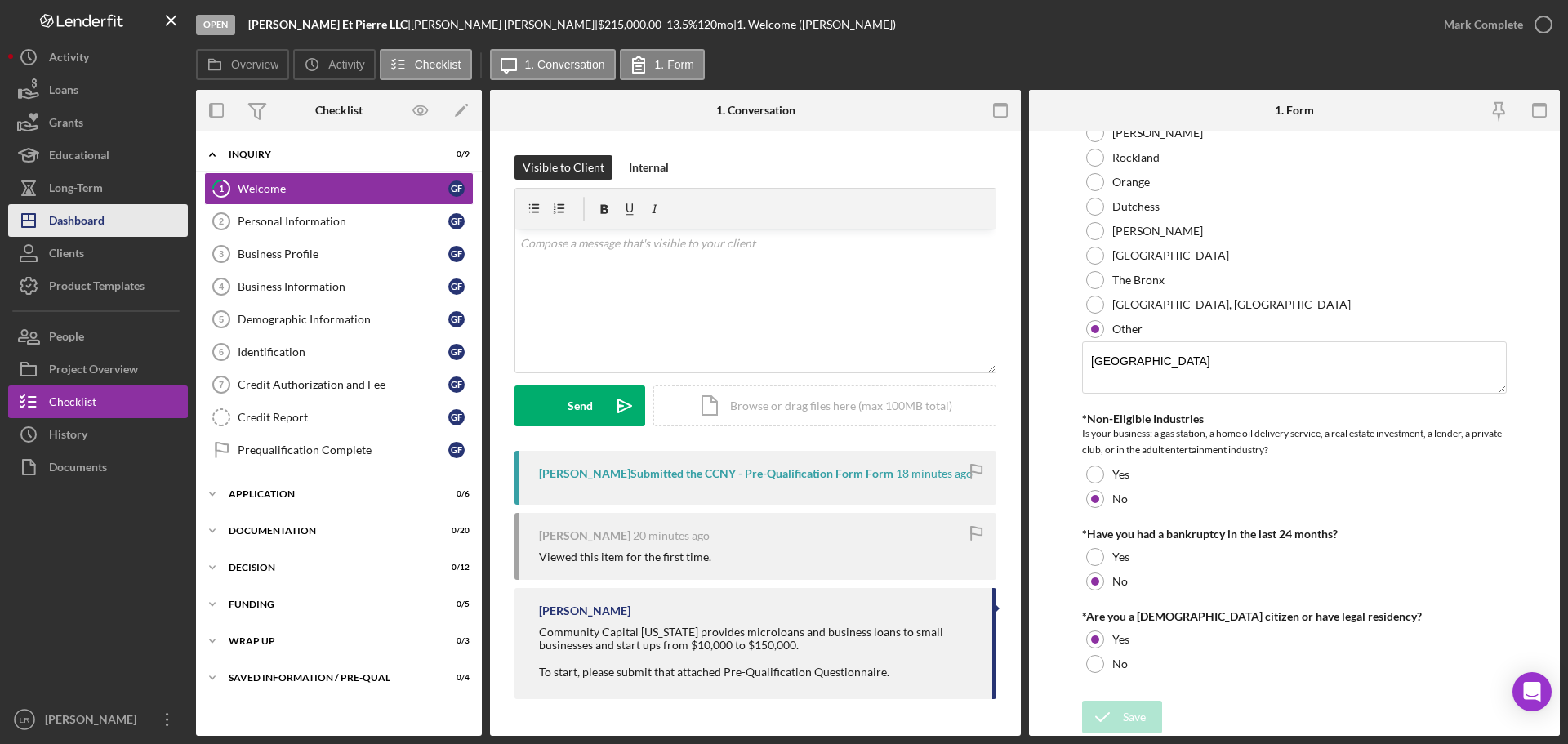
click at [111, 225] on button "Icon/Dashboard Dashboard" at bounding box center [98, 221] width 180 height 33
